Goal: Information Seeking & Learning: Learn about a topic

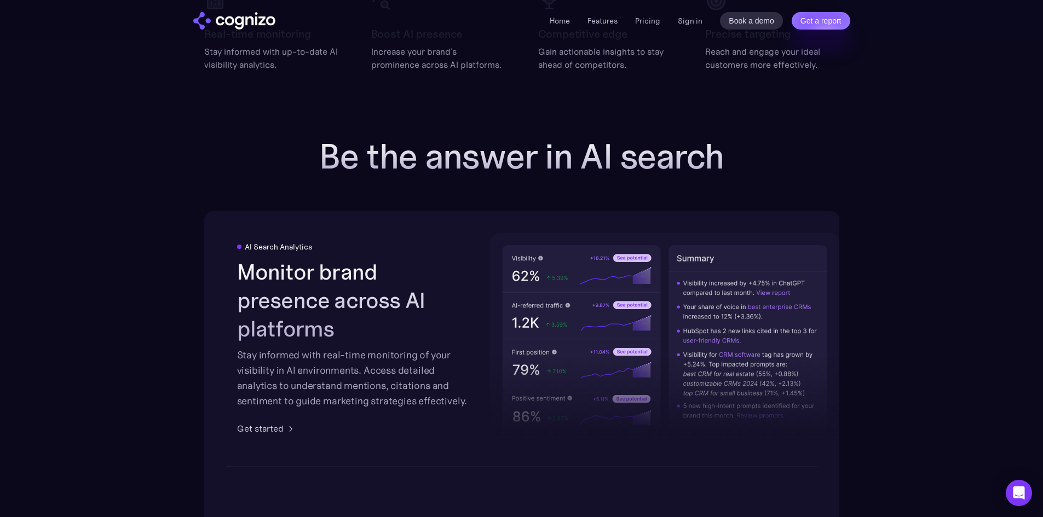
scroll to position [1697, 0]
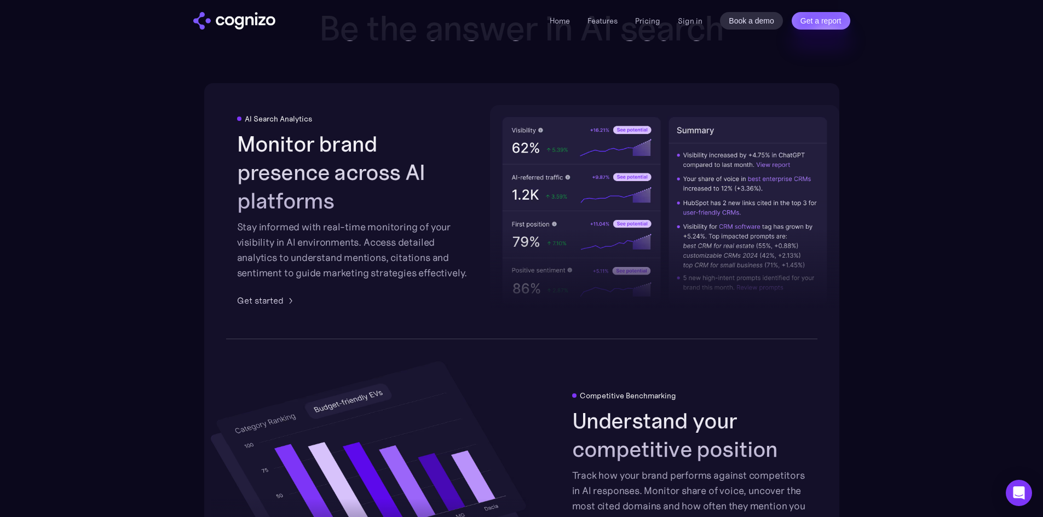
click at [362, 167] on h2 "Monitor brand presence across AI platforms" at bounding box center [354, 172] width 234 height 85
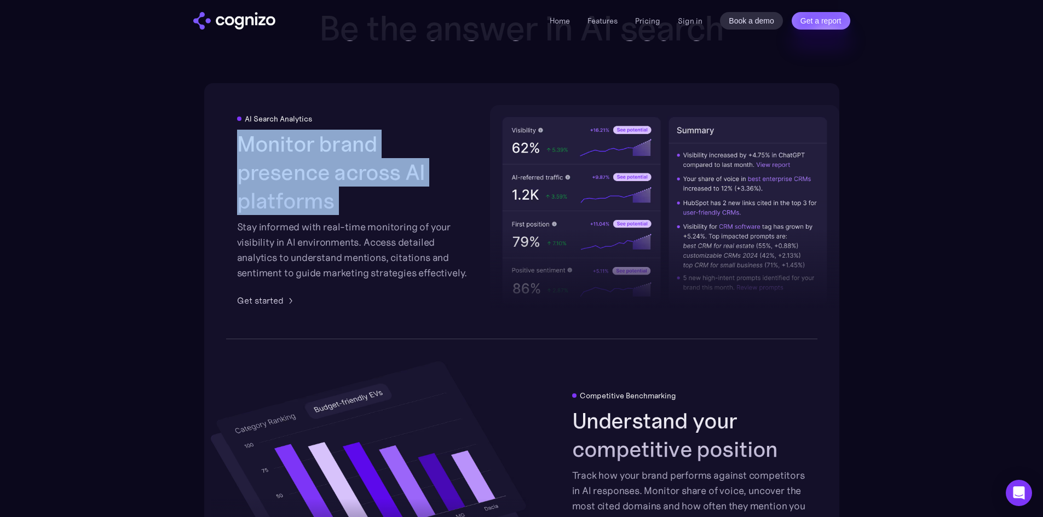
click at [362, 167] on h2 "Monitor brand presence across AI platforms" at bounding box center [354, 172] width 234 height 85
click at [378, 177] on h2 "Monitor brand presence across AI platforms" at bounding box center [354, 172] width 234 height 85
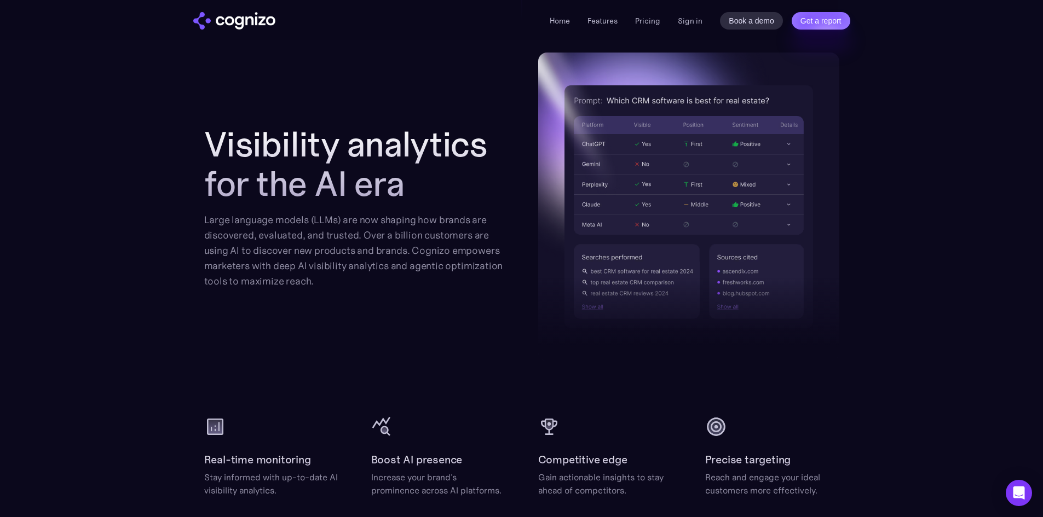
scroll to position [1150, 0]
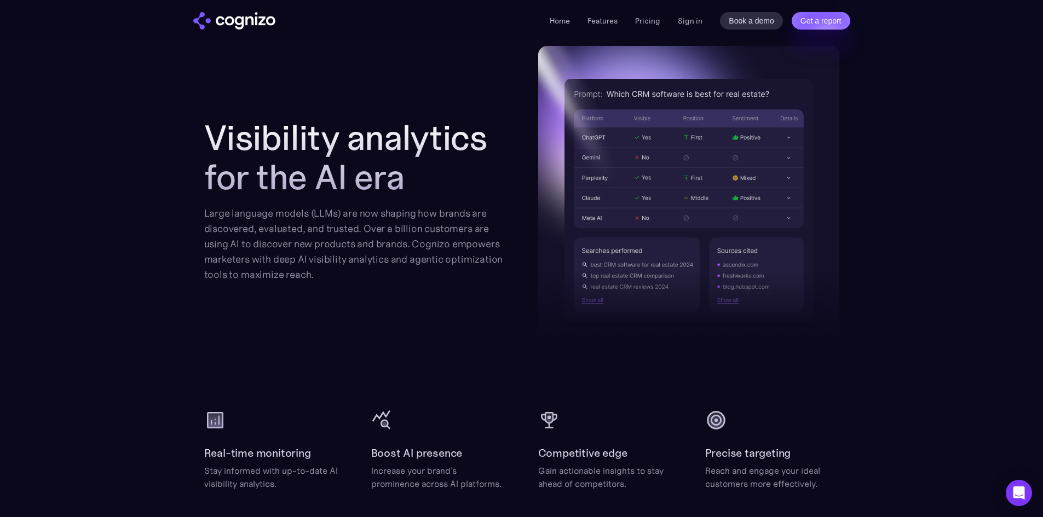
click at [492, 387] on div "Visibility analytics for the AI era Large language models (LLMs) are now shapin…" at bounding box center [521, 268] width 635 height 445
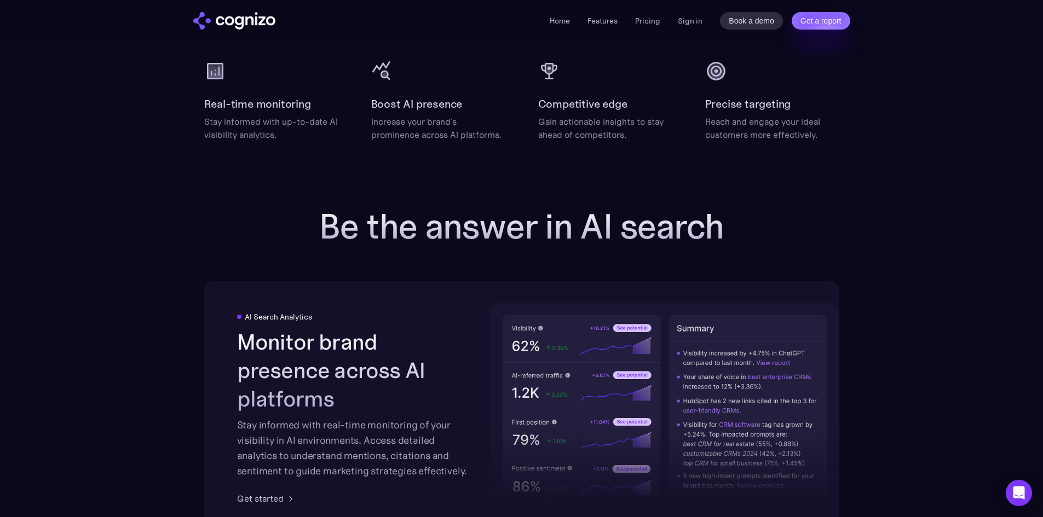
scroll to position [1533, 0]
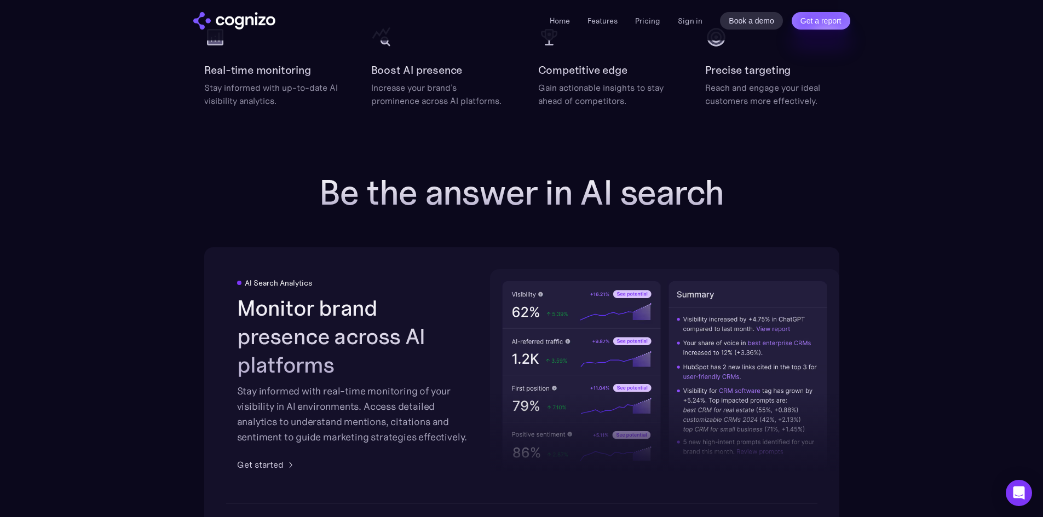
click at [501, 181] on h2 "Be the answer in AI search" at bounding box center [522, 192] width 438 height 39
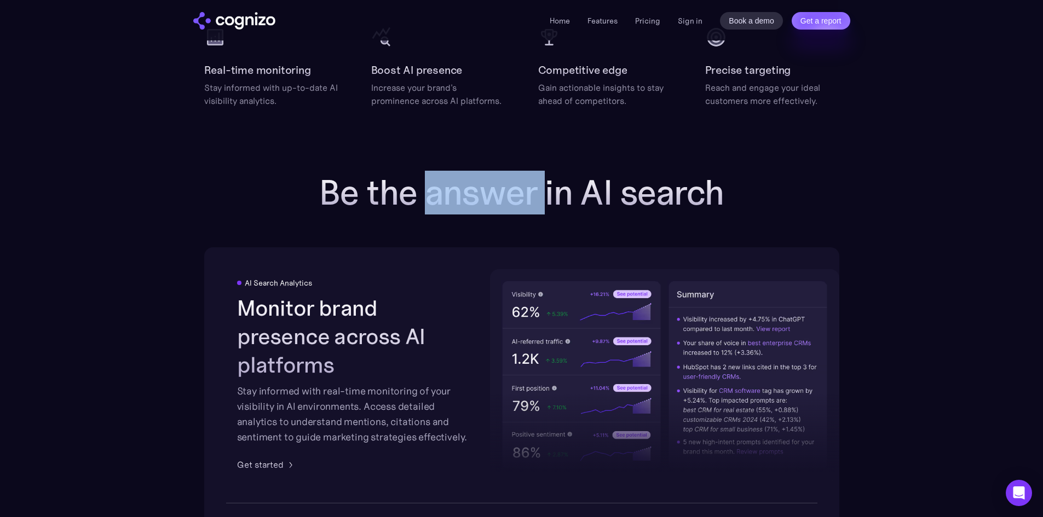
click at [501, 181] on h2 "Be the answer in AI search" at bounding box center [522, 192] width 438 height 39
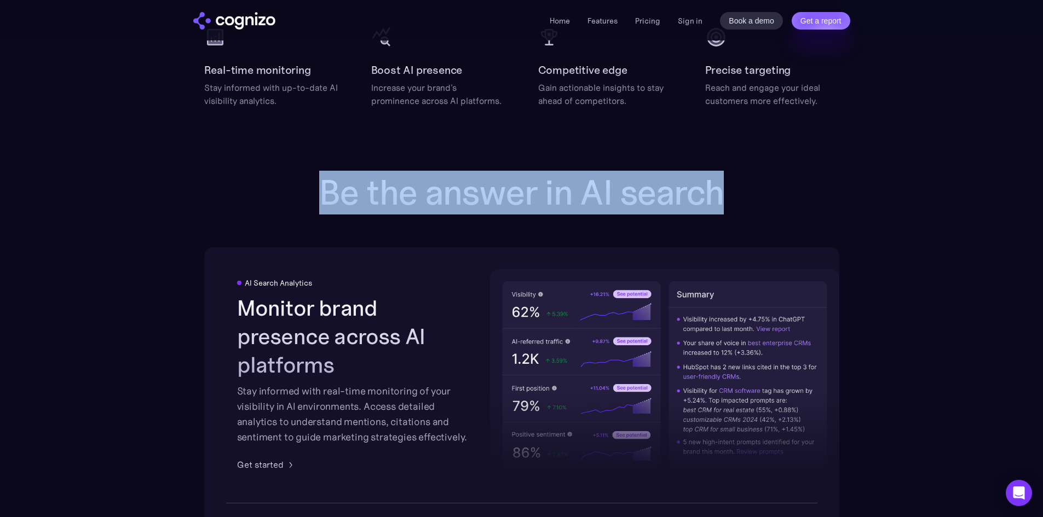
click at [501, 181] on h2 "Be the answer in AI search" at bounding box center [522, 192] width 438 height 39
click at [498, 199] on h2 "Be the answer in AI search" at bounding box center [522, 192] width 438 height 39
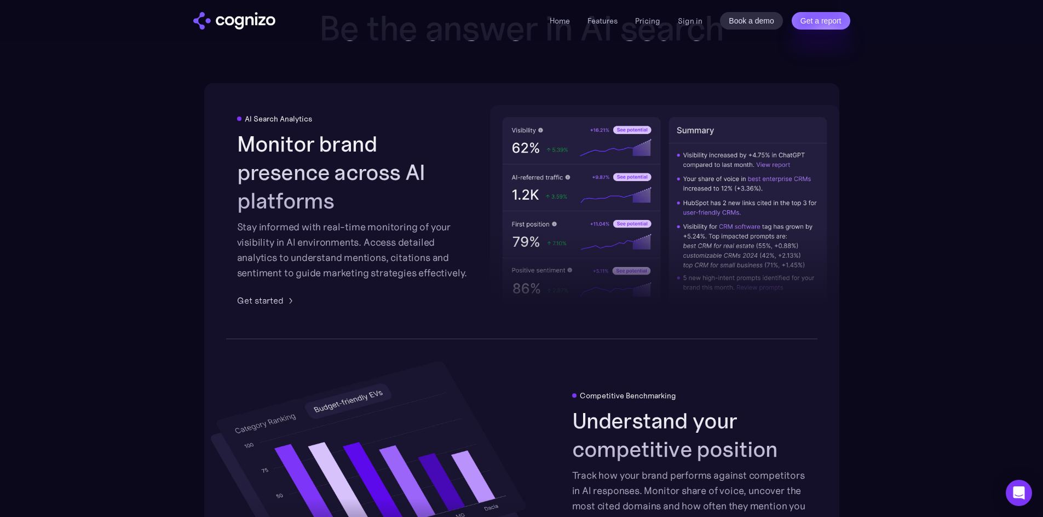
click at [442, 241] on div "Stay informed with real-time monitoring of your visibility in AI environments. …" at bounding box center [354, 250] width 234 height 61
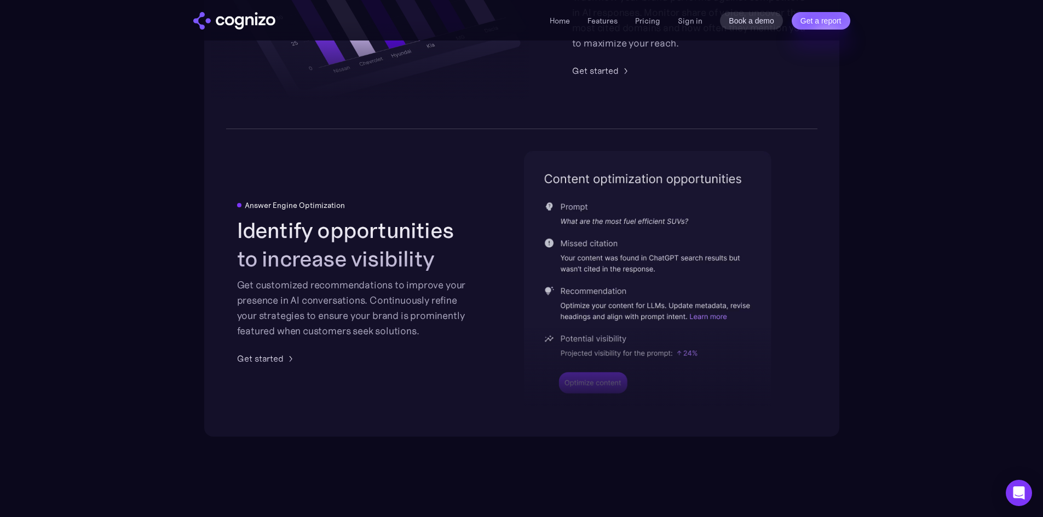
scroll to position [2190, 0]
